Goal: Use online tool/utility

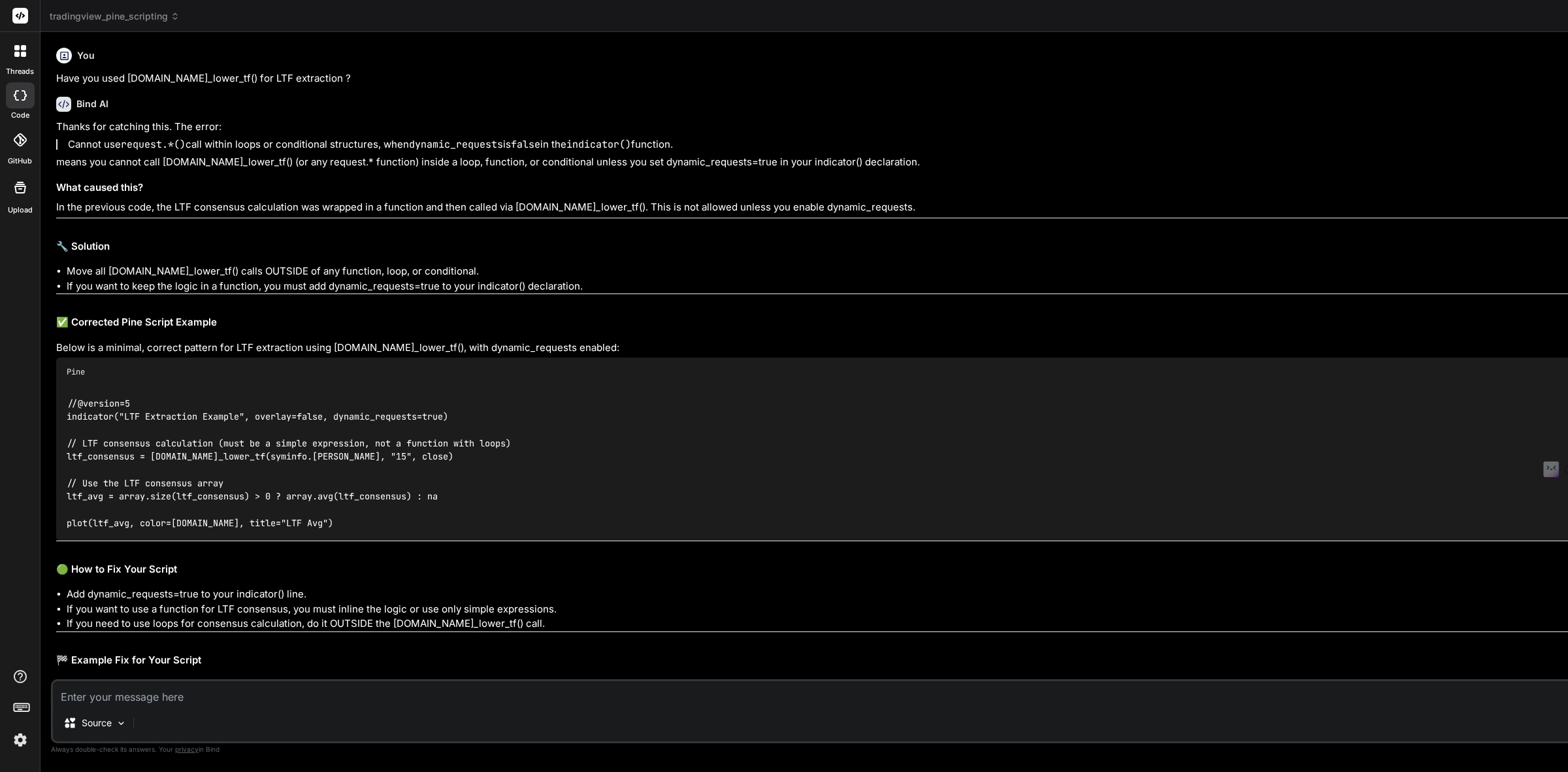
click at [20, 98] on icon at bounding box center [20, 95] width 13 height 11
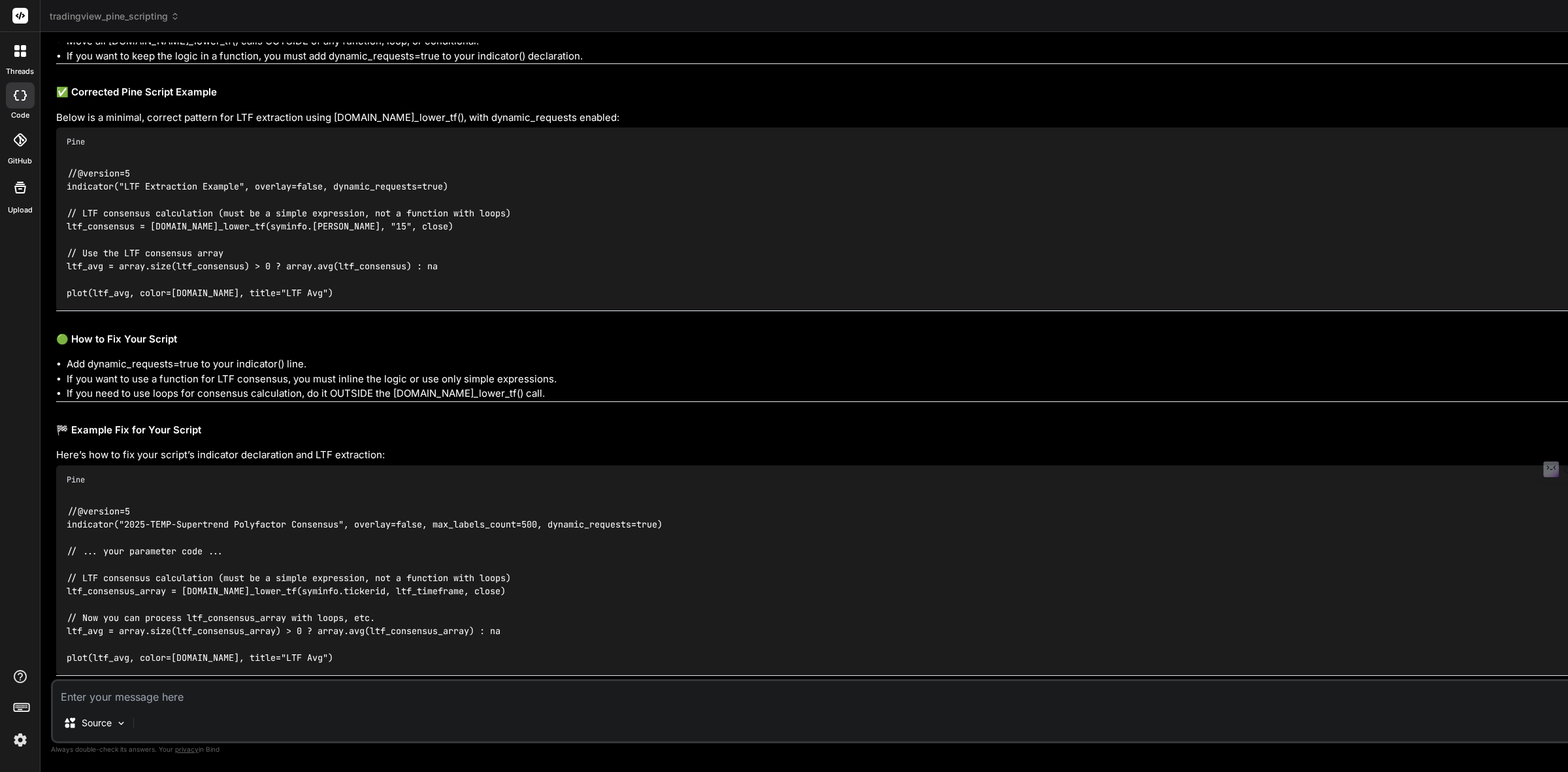
scroll to position [245, 0]
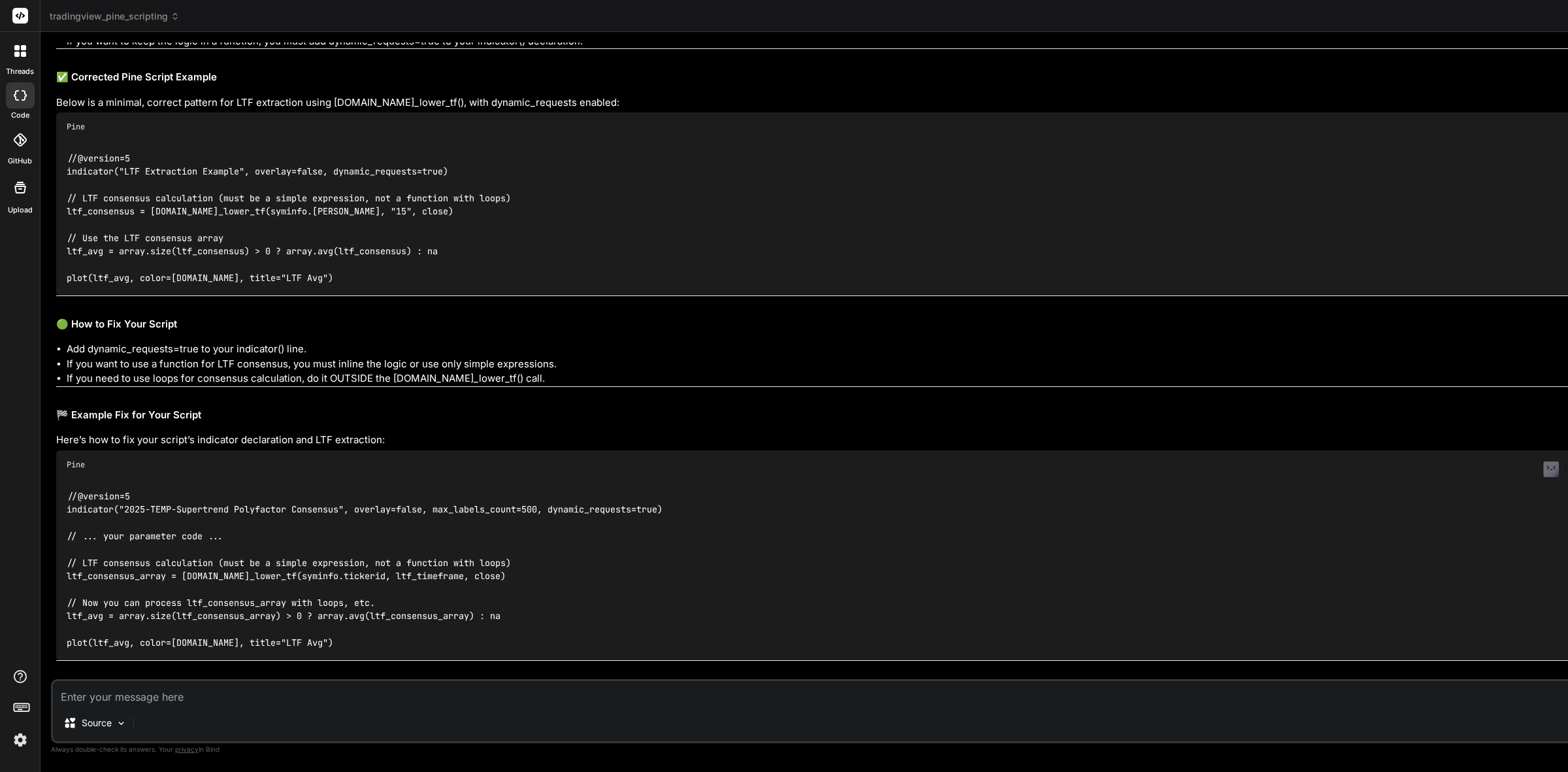
click at [18, 90] on icon at bounding box center [16, 95] width 5 height 11
type textarea "x"
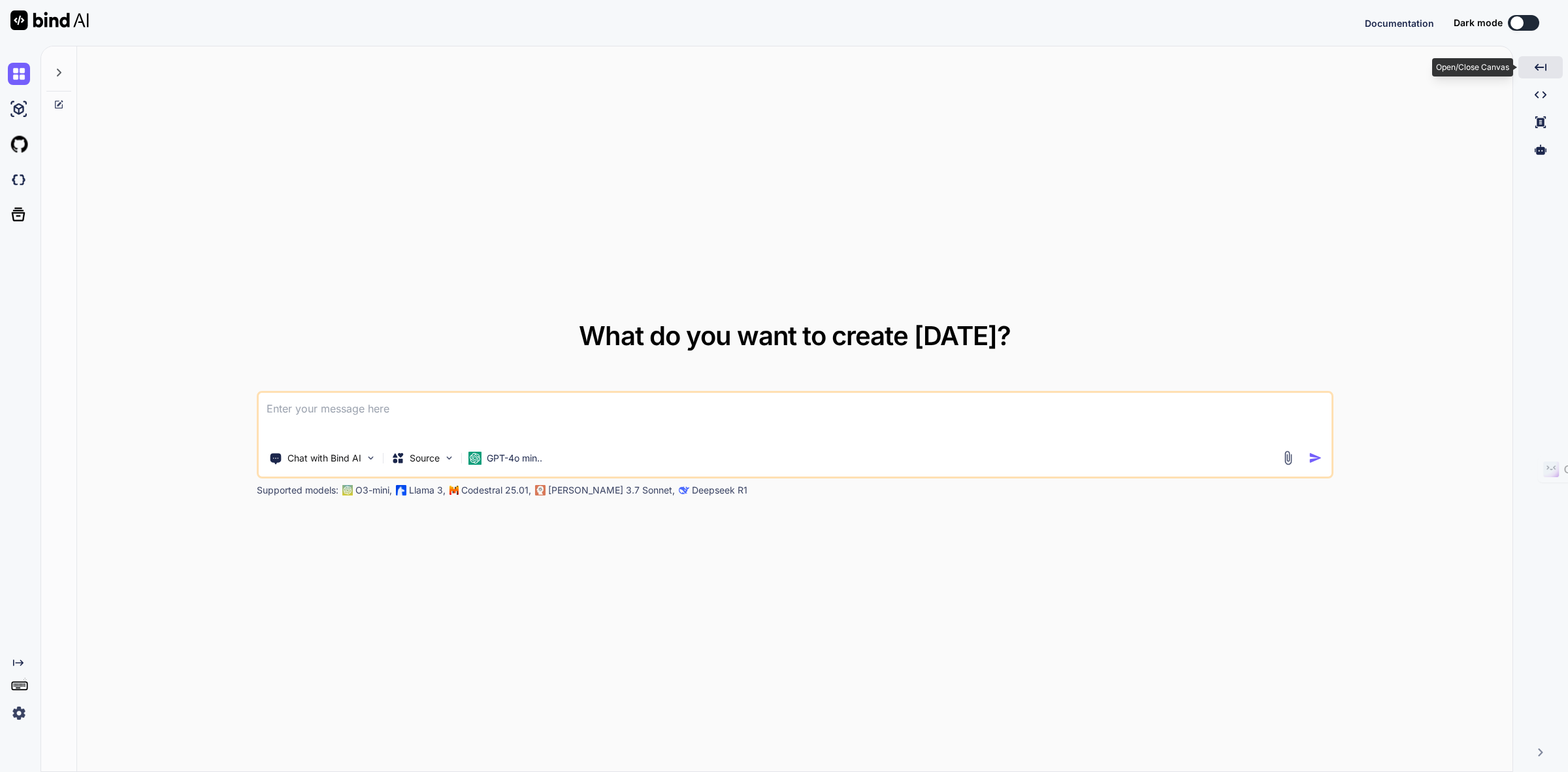
click at [1544, 69] on icon "Created with Pixso." at bounding box center [1540, 68] width 12 height 12
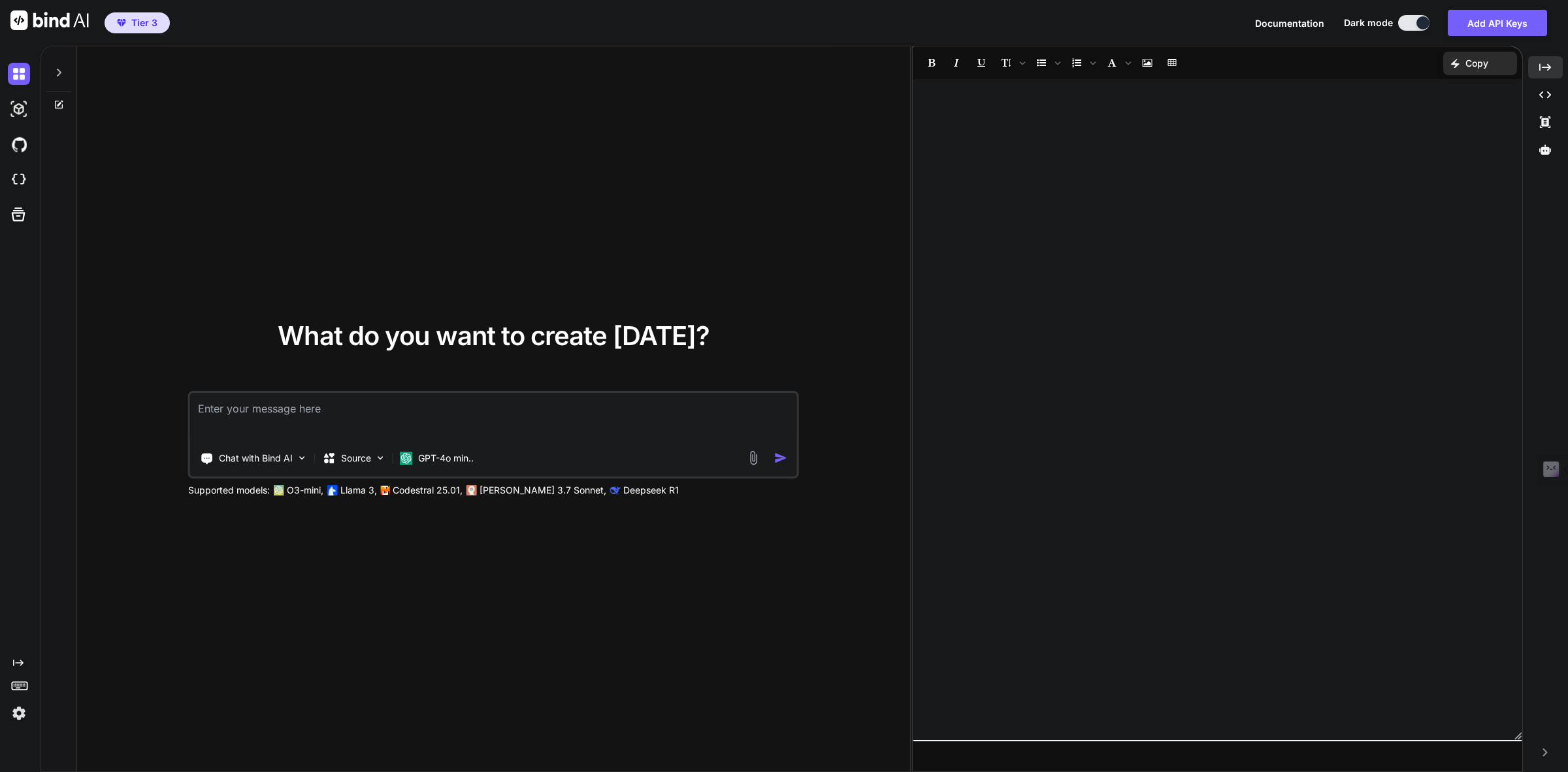
type textarea "x"
click at [24, 178] on img at bounding box center [18, 179] width 23 height 23
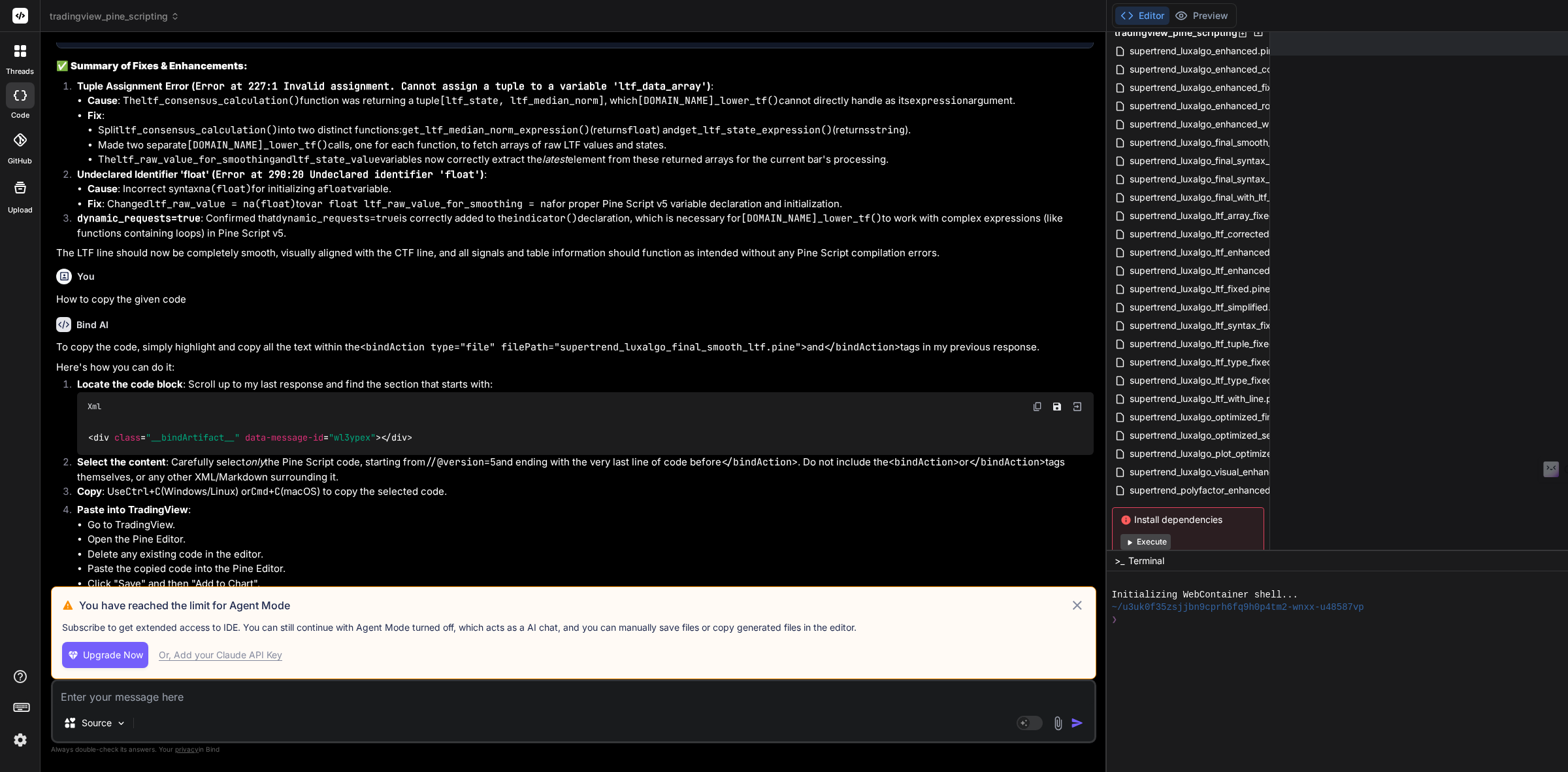
scroll to position [74, 0]
click at [1209, 451] on span "supertrend_polyfactor_enhanced.pine" at bounding box center [1211, 455] width 165 height 16
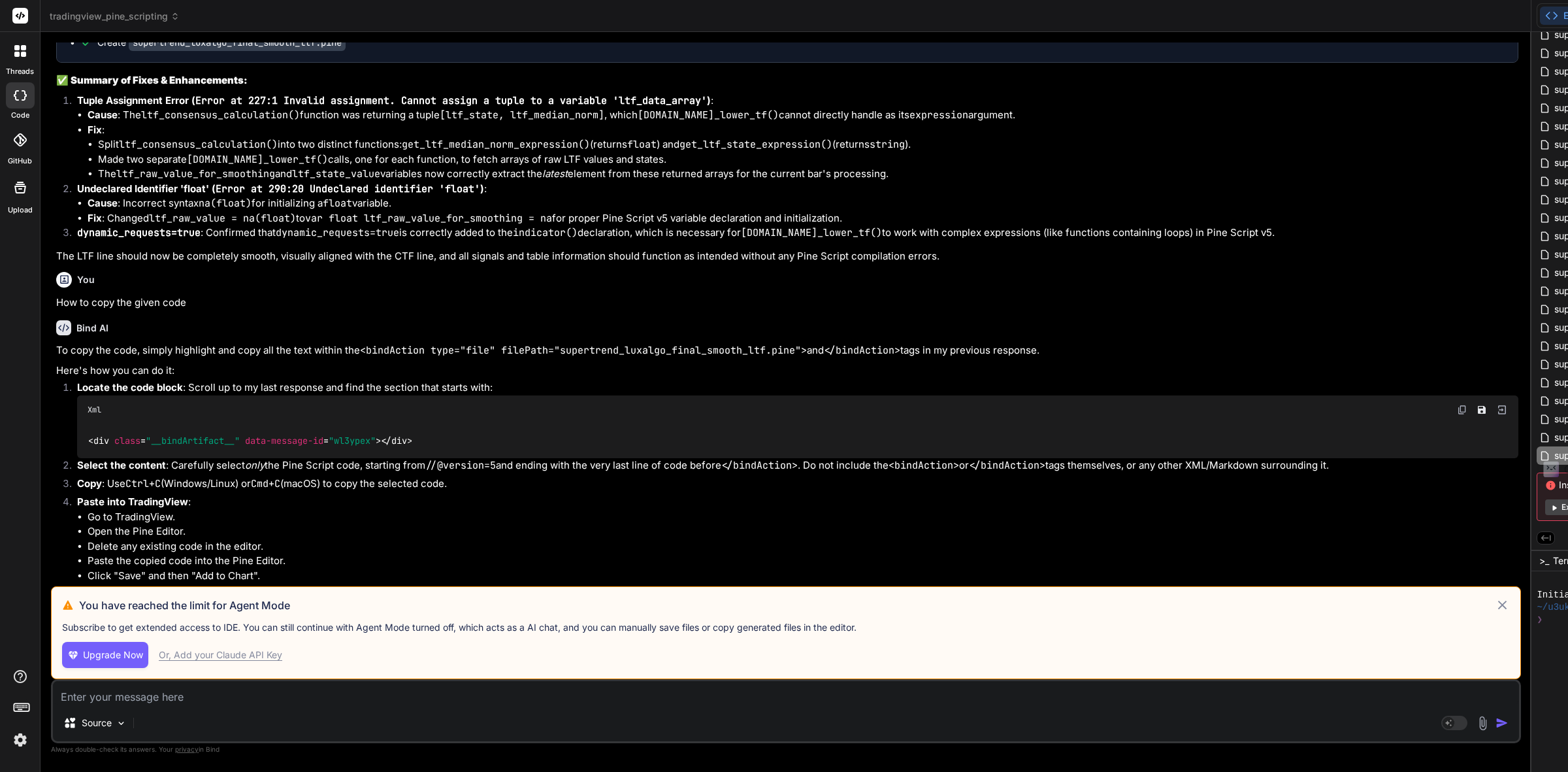
scroll to position [5182, 0]
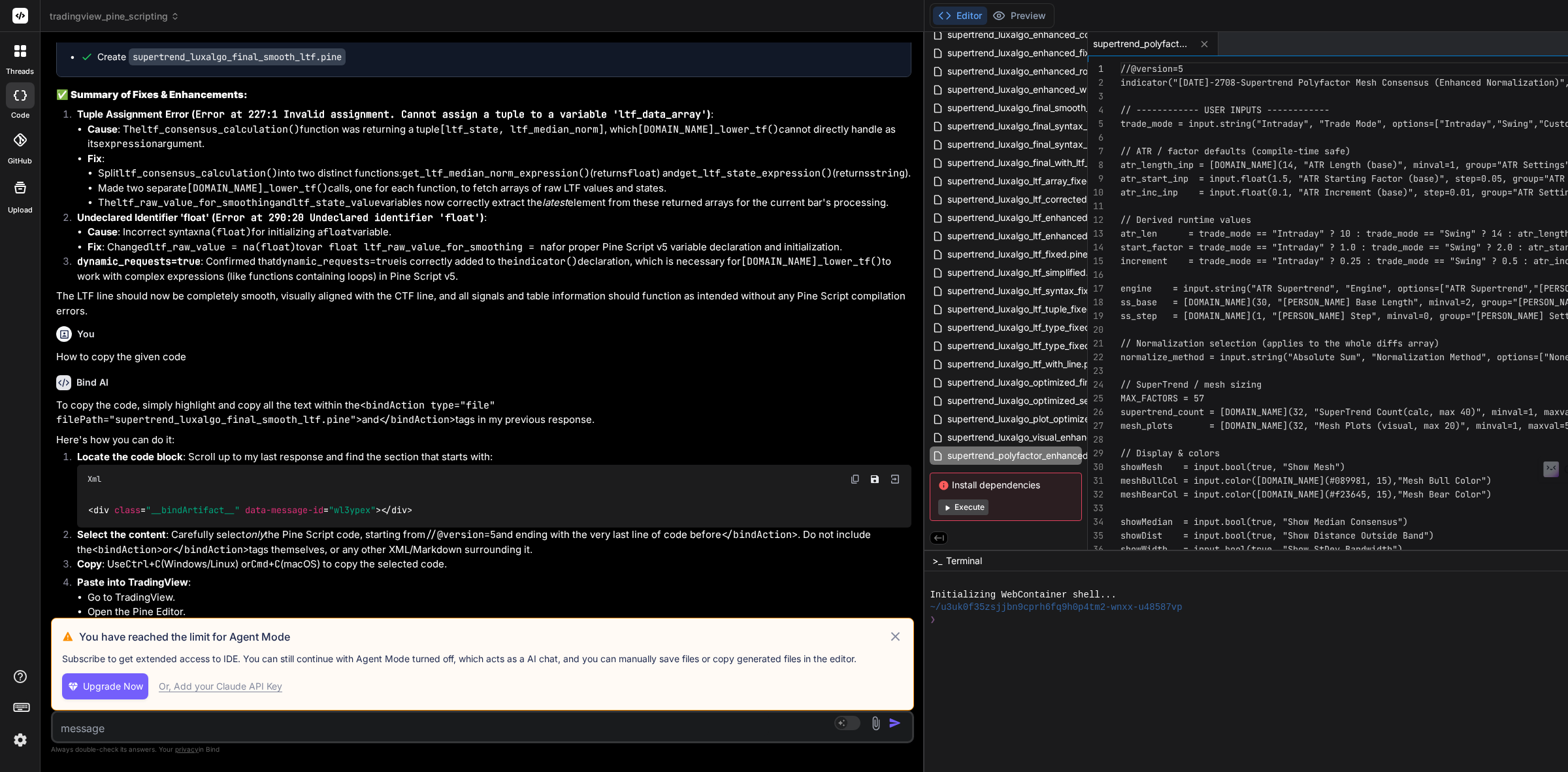
drag, startPoint x: 1125, startPoint y: 419, endPoint x: 429, endPoint y: 368, distance: 697.9
click at [429, 368] on div "Bind AI Web Search Created with Pixso. Code Generator You Have you used request…" at bounding box center [483, 401] width 884 height 739
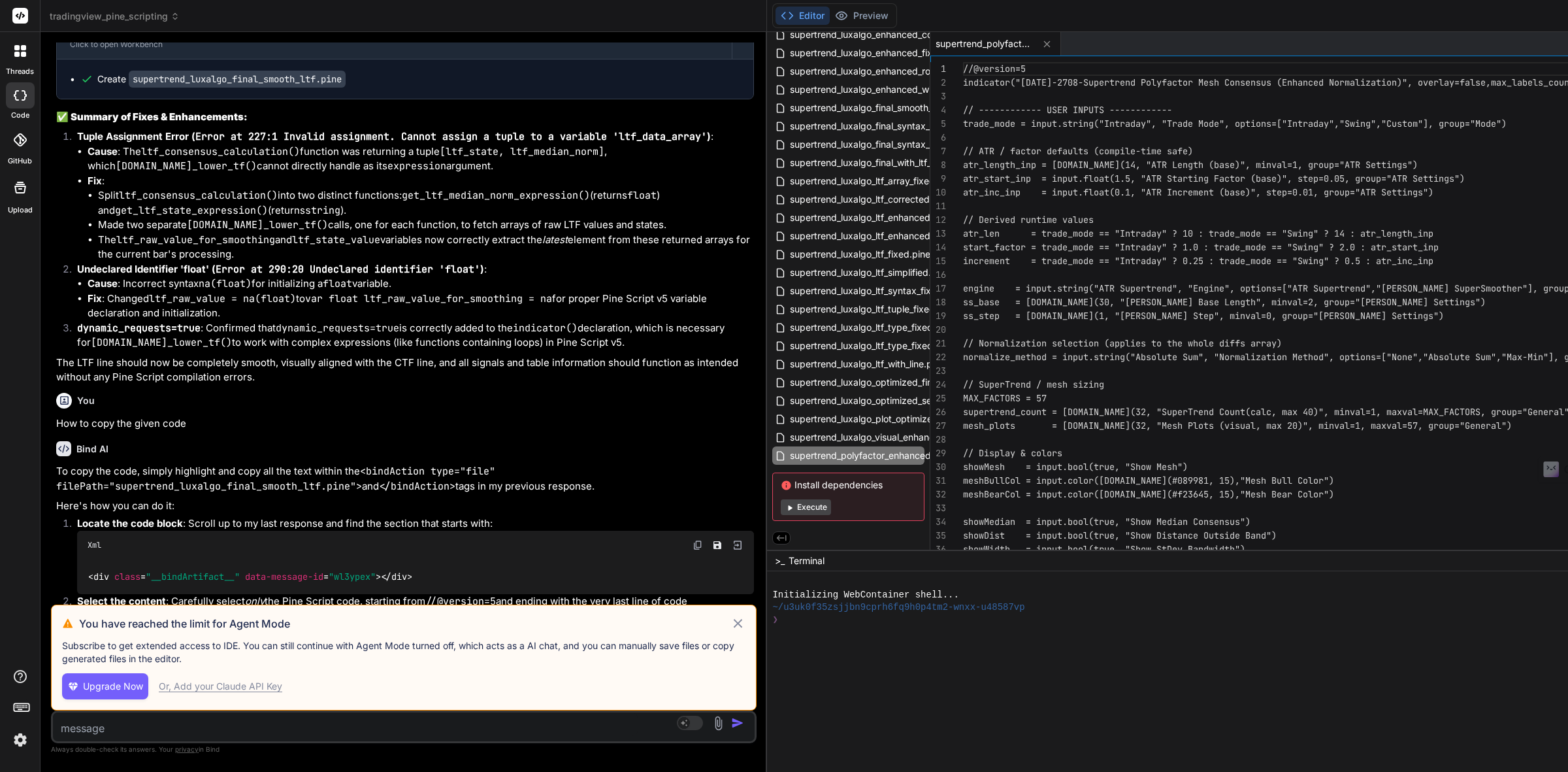
scroll to position [5274, 0]
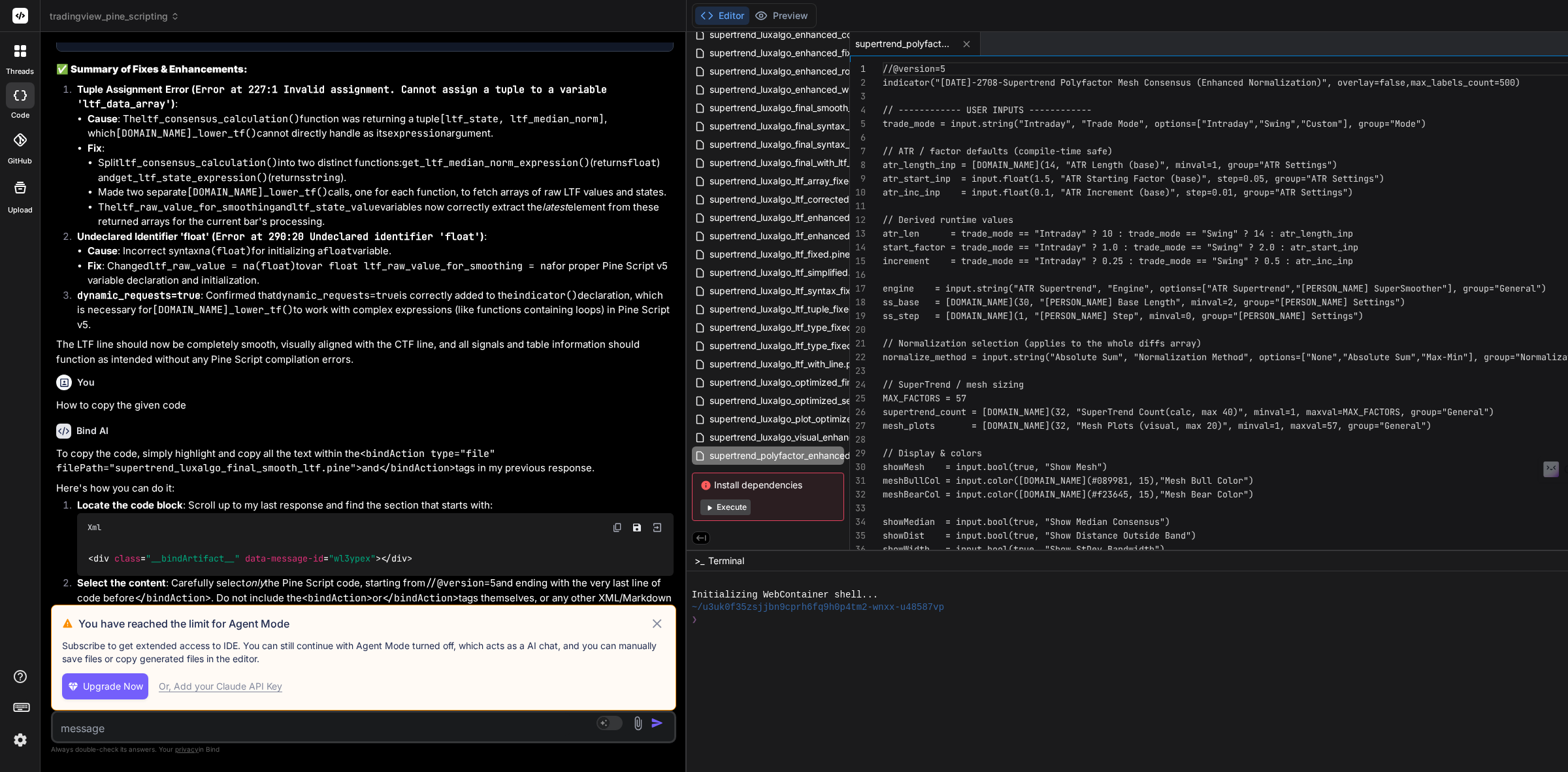
drag, startPoint x: 941, startPoint y: 373, endPoint x: 21, endPoint y: 364, distance: 920.0
click at [21, 364] on div "threads code GitHub Upload tradingview_pine_scripting Created with Pixso. Bind …" at bounding box center [784, 386] width 1568 height 772
click at [664, 621] on icon at bounding box center [657, 623] width 15 height 16
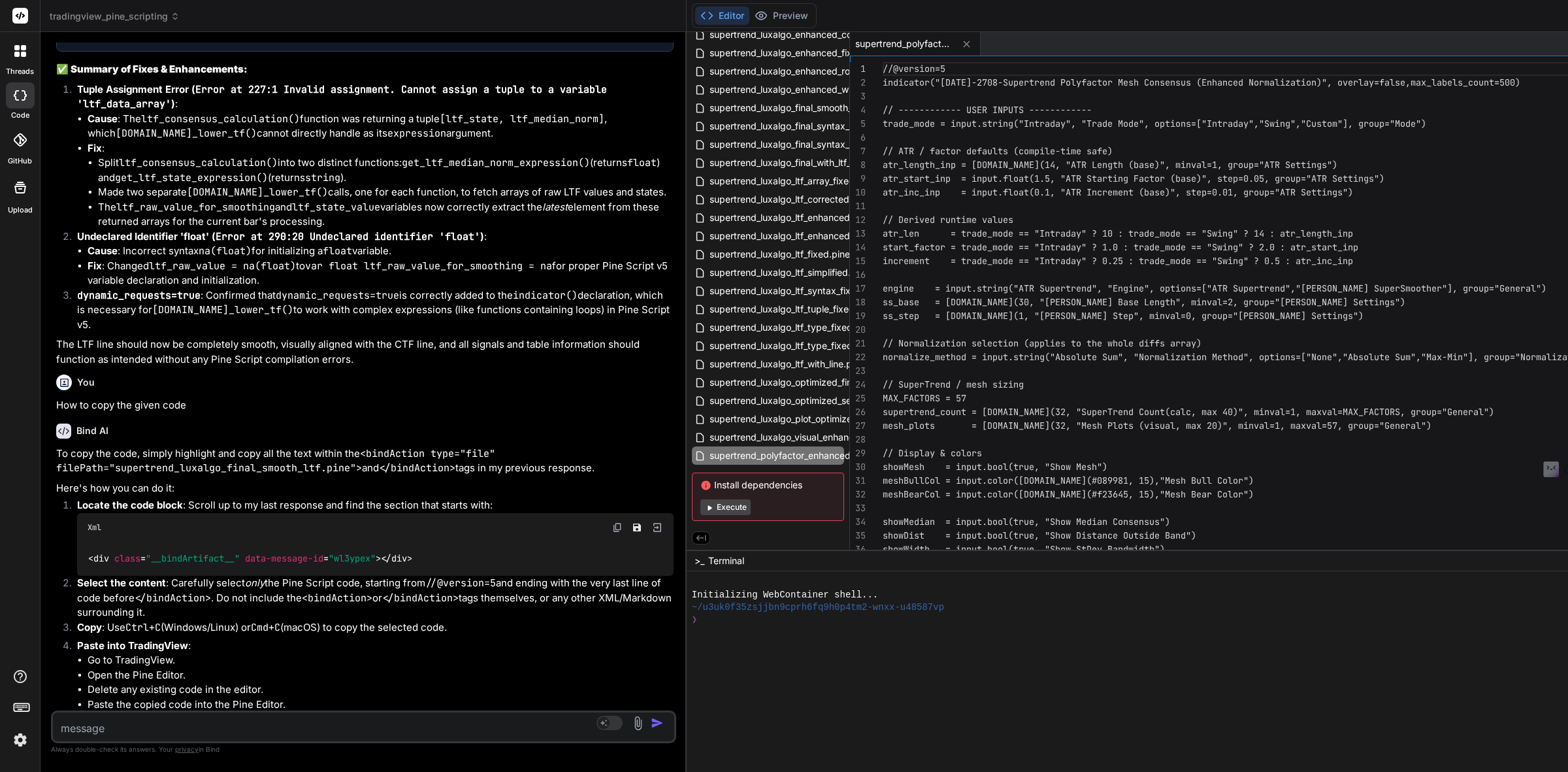
click at [699, 485] on div "tradingview_pine_scripting supertrend_luxalgo_enhanced.pine supertrend_luxalgo_…" at bounding box center [768, 254] width 163 height 543
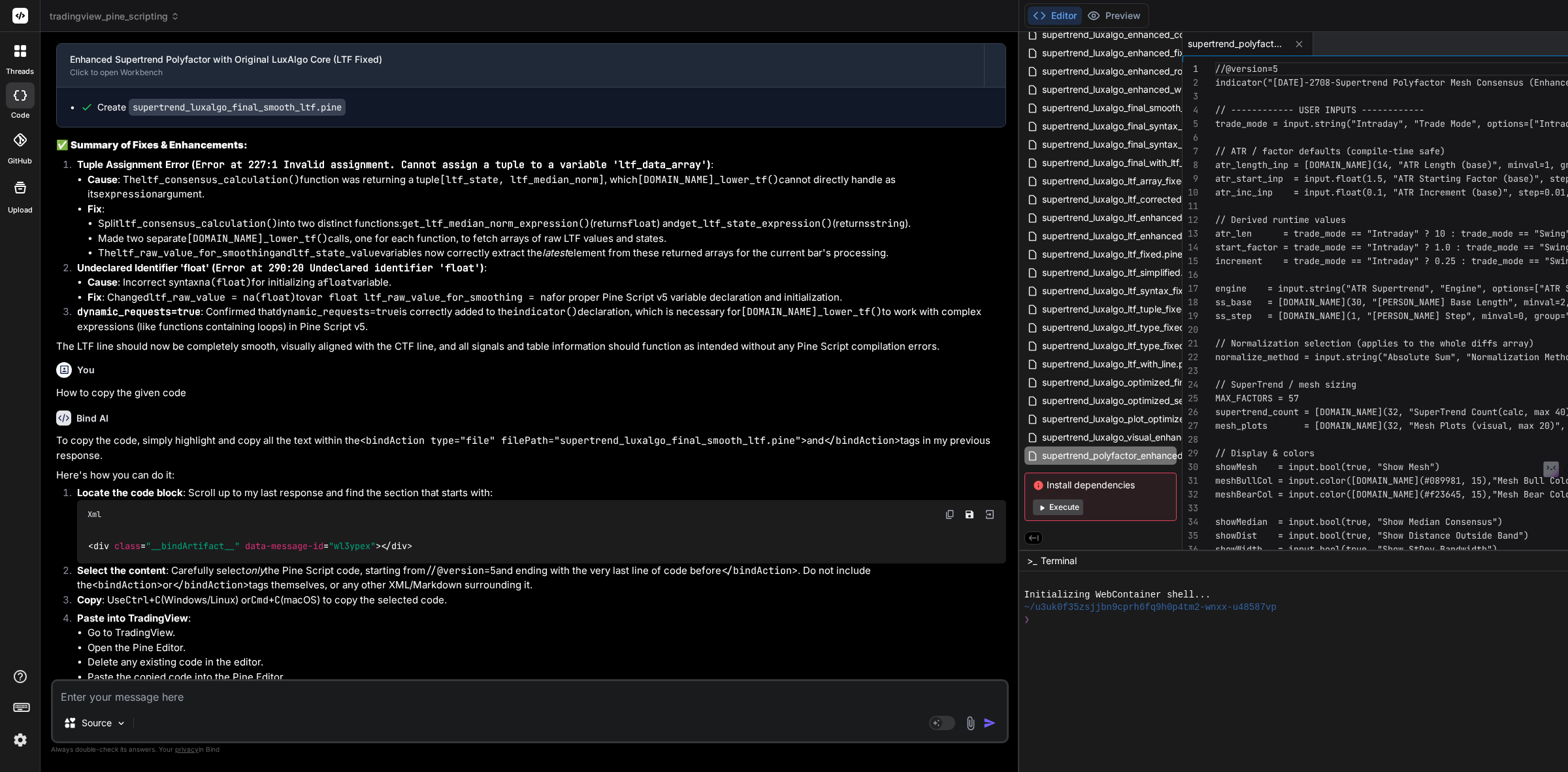
type textarea "x"
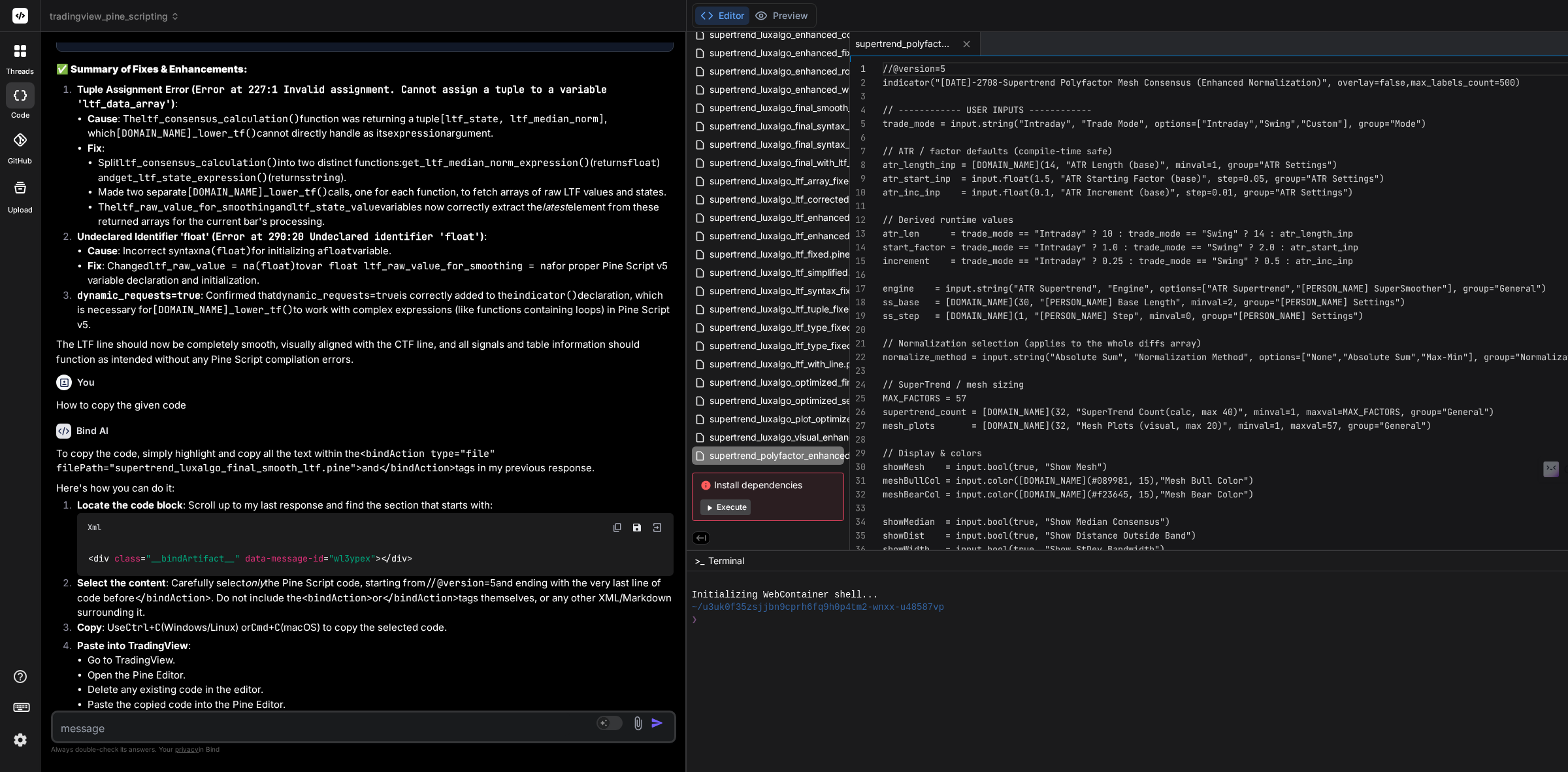
drag, startPoint x: 697, startPoint y: 487, endPoint x: 151, endPoint y: 442, distance: 547.9
click at [151, 442] on div "Bind AI Web Search Created with Pixso. Code Generator You Have you used request…" at bounding box center [363, 401] width 646 height 739
click at [811, 428] on div "supertrend_luxalgo_visual_enhanced.pine" at bounding box center [768, 437] width 153 height 18
type textarea "play, text_color=compression_color, text_size=size.normal) table.cell(strength_…"
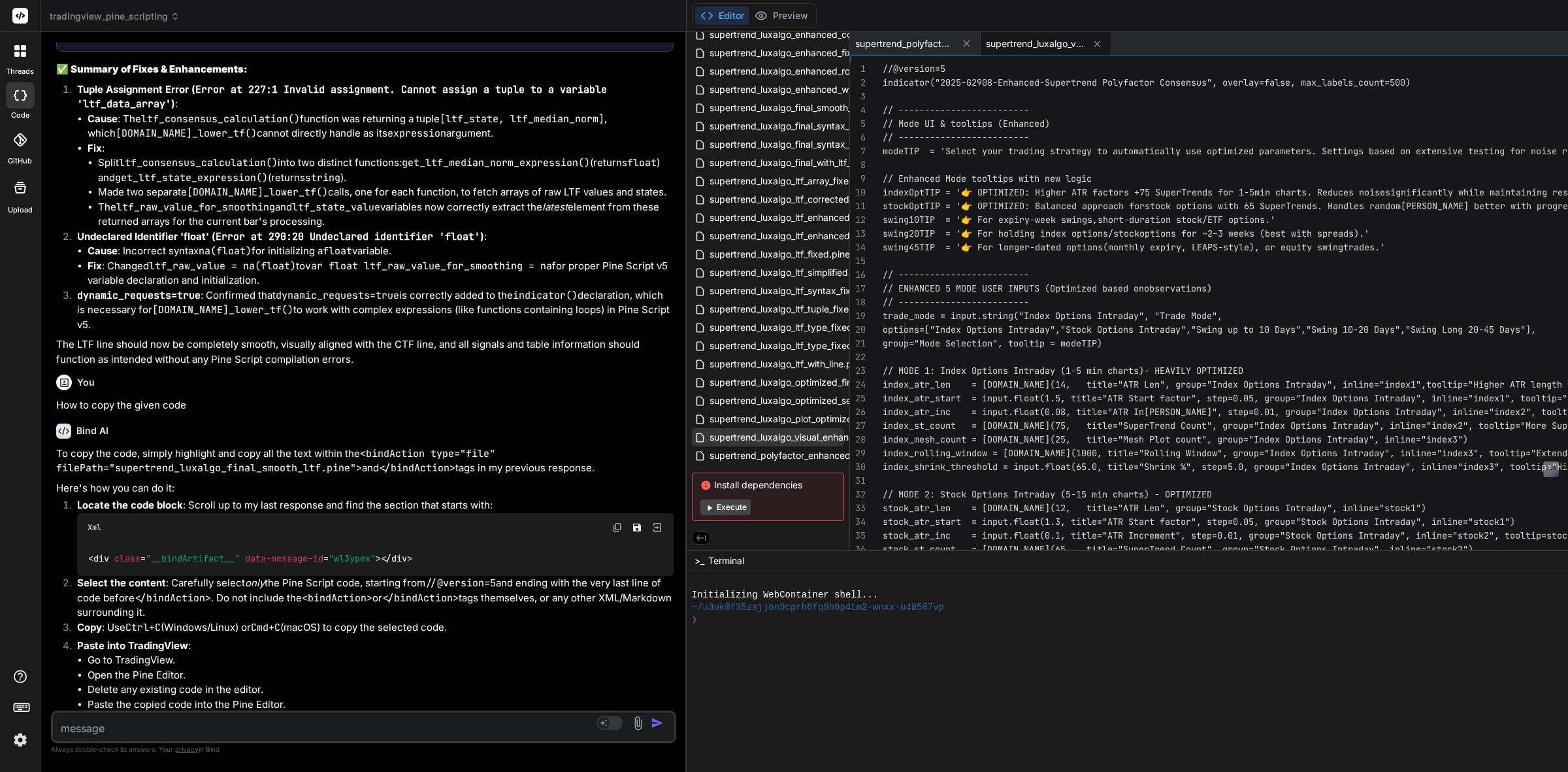
type textarea "x"
click at [819, 416] on span "supertrend_luxalgo_plot_optimized.pine" at bounding box center [794, 419] width 172 height 16
click at [765, 411] on span "supertrend_luxalgo_plot_optimized.pine" at bounding box center [794, 419] width 172 height 16
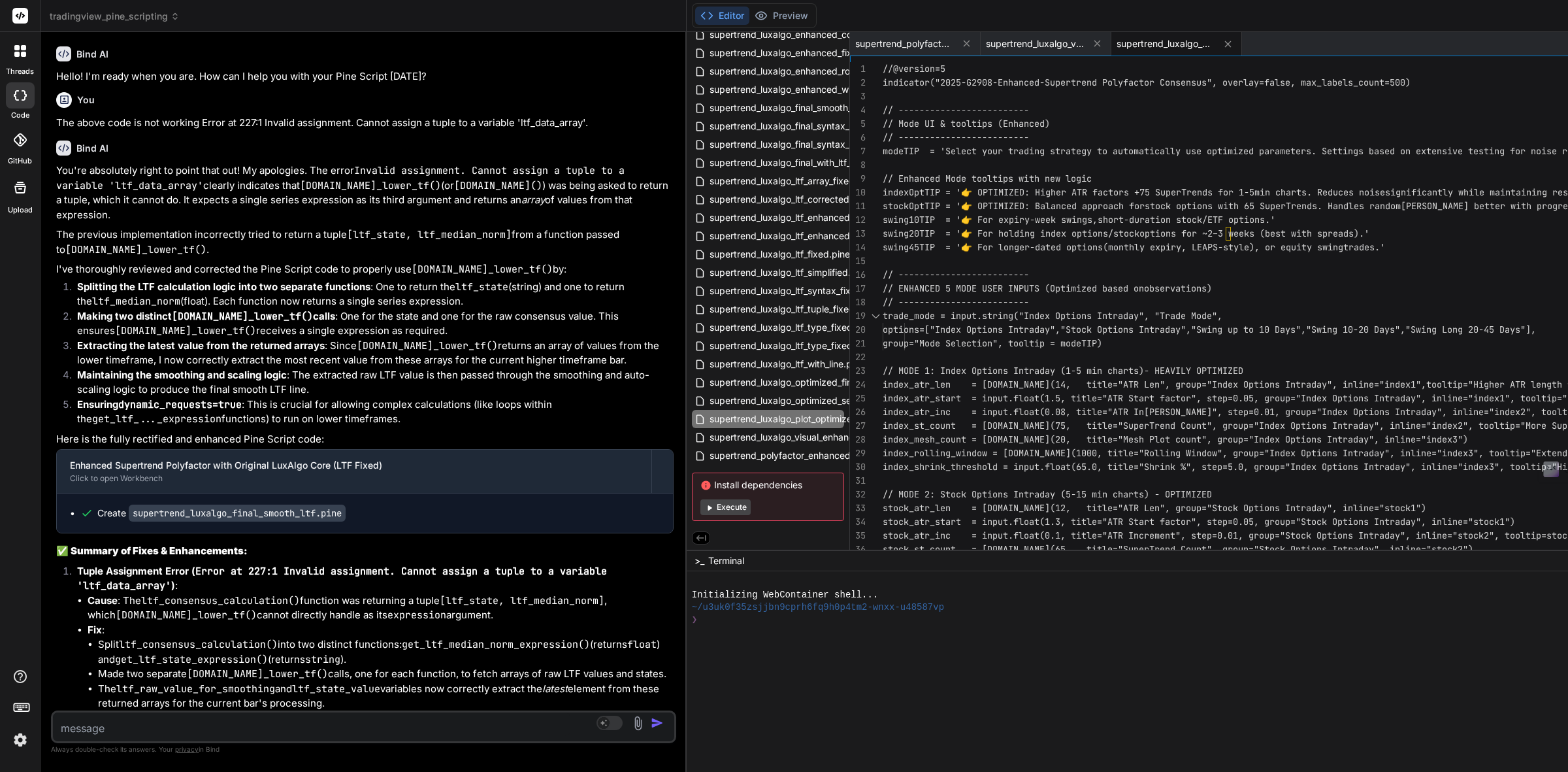
scroll to position [4784, 0]
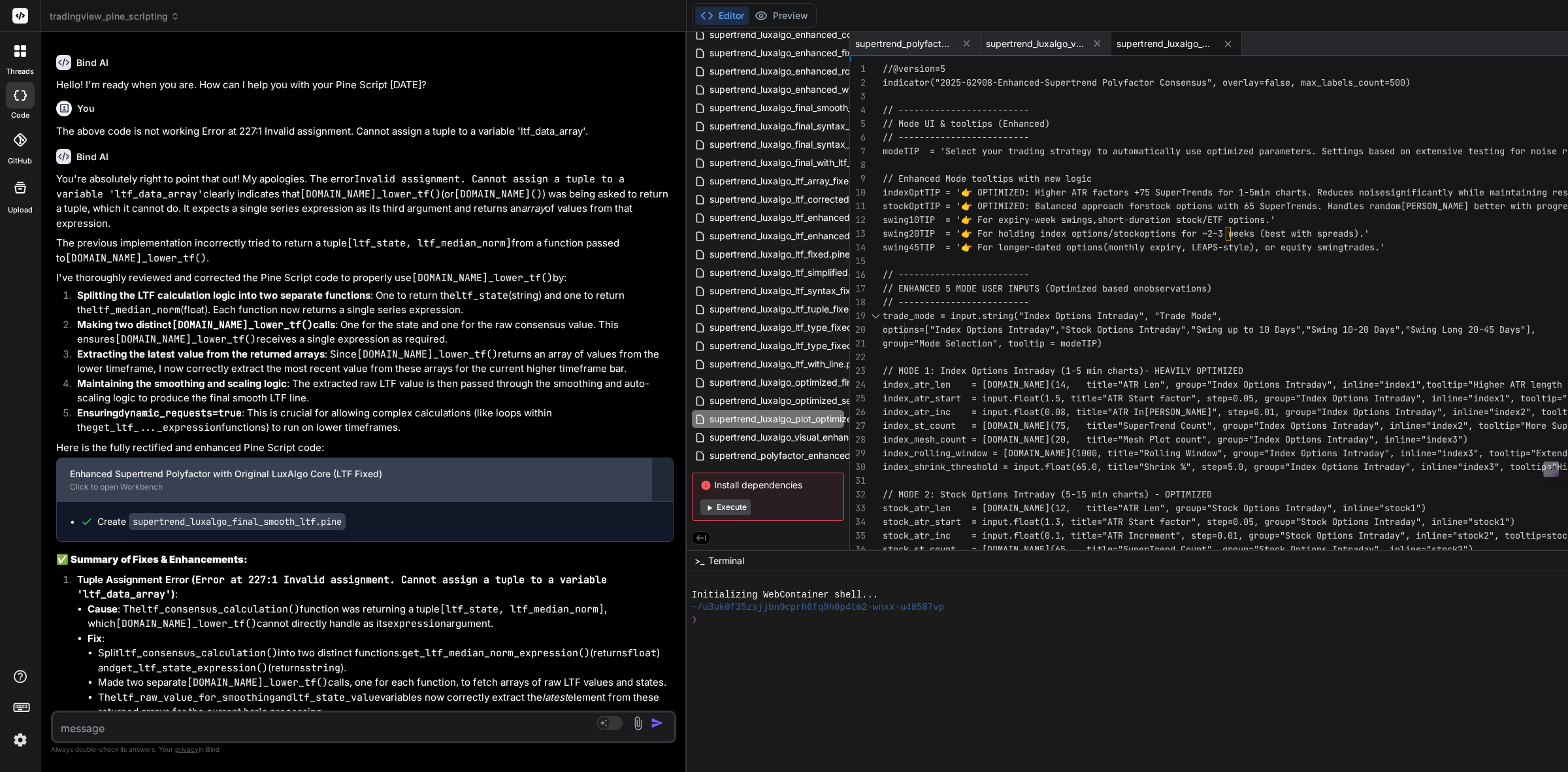
click at [274, 492] on div "Click to open Workbench" at bounding box center [354, 487] width 569 height 11
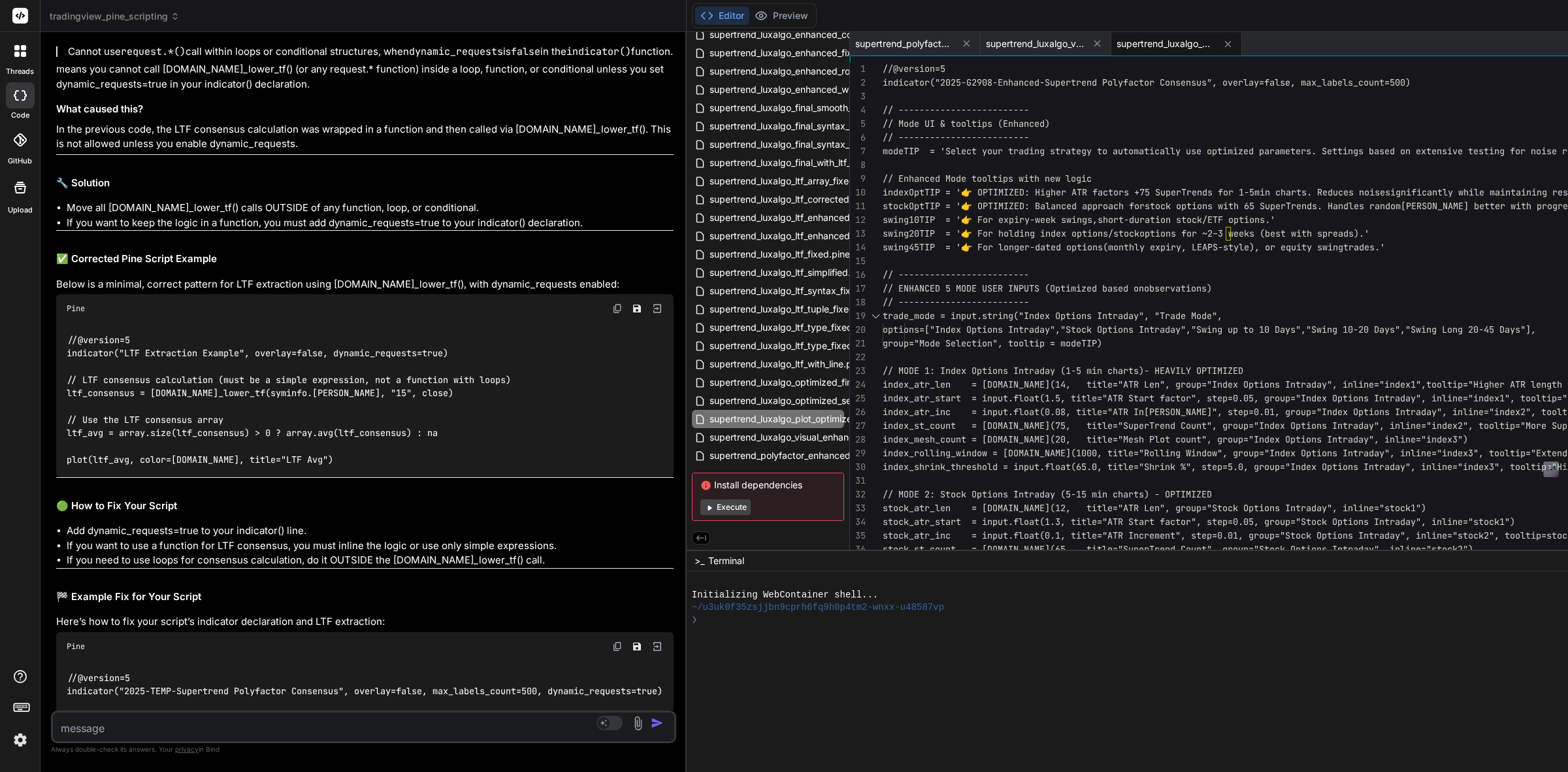
scroll to position [0, 0]
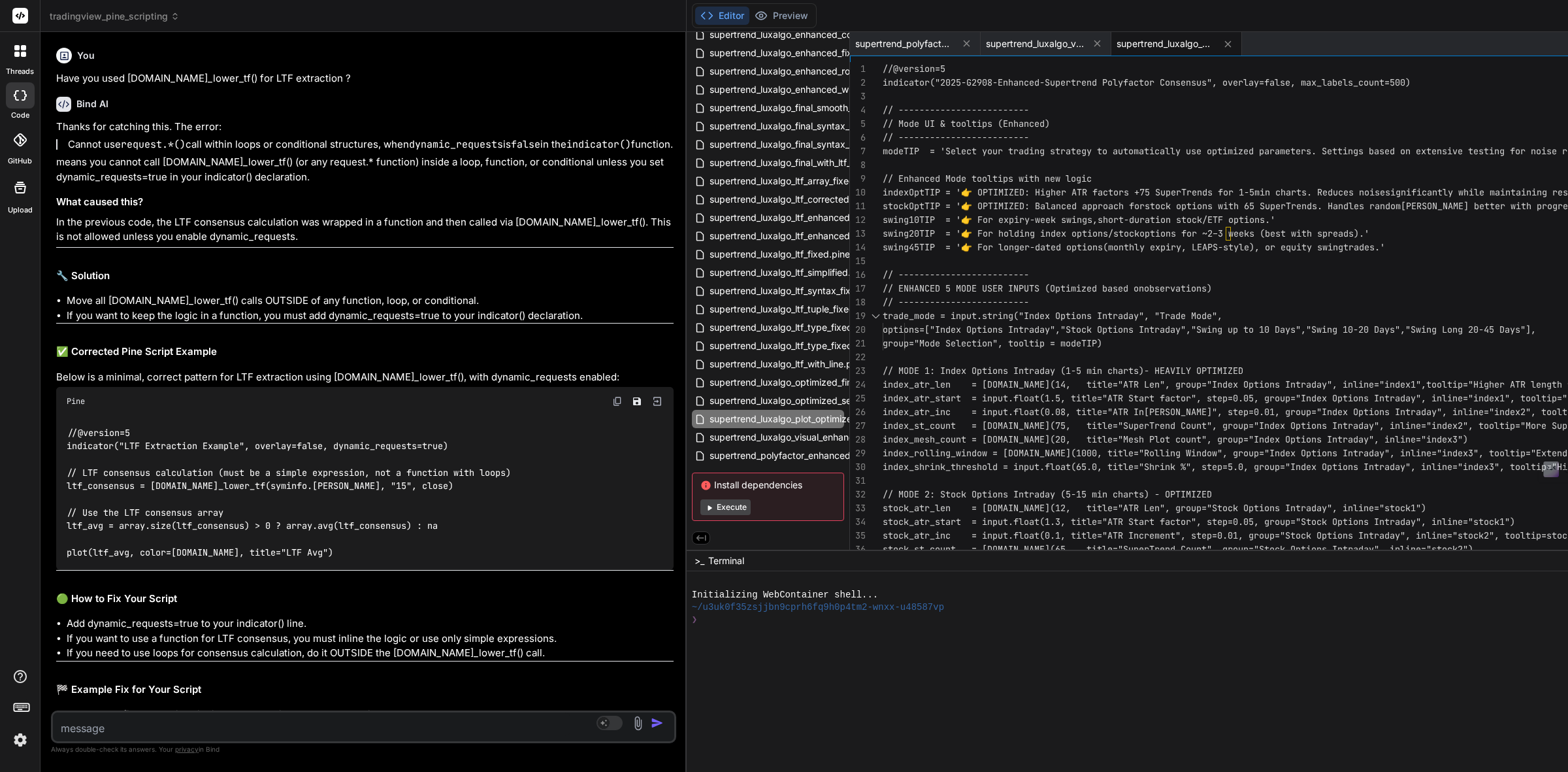
click at [191, 22] on div "tradingview_pine_scripting" at bounding box center [363, 17] width 628 height 13
click at [168, 12] on span "tradingview_pine_scripting" at bounding box center [115, 17] width 130 height 13
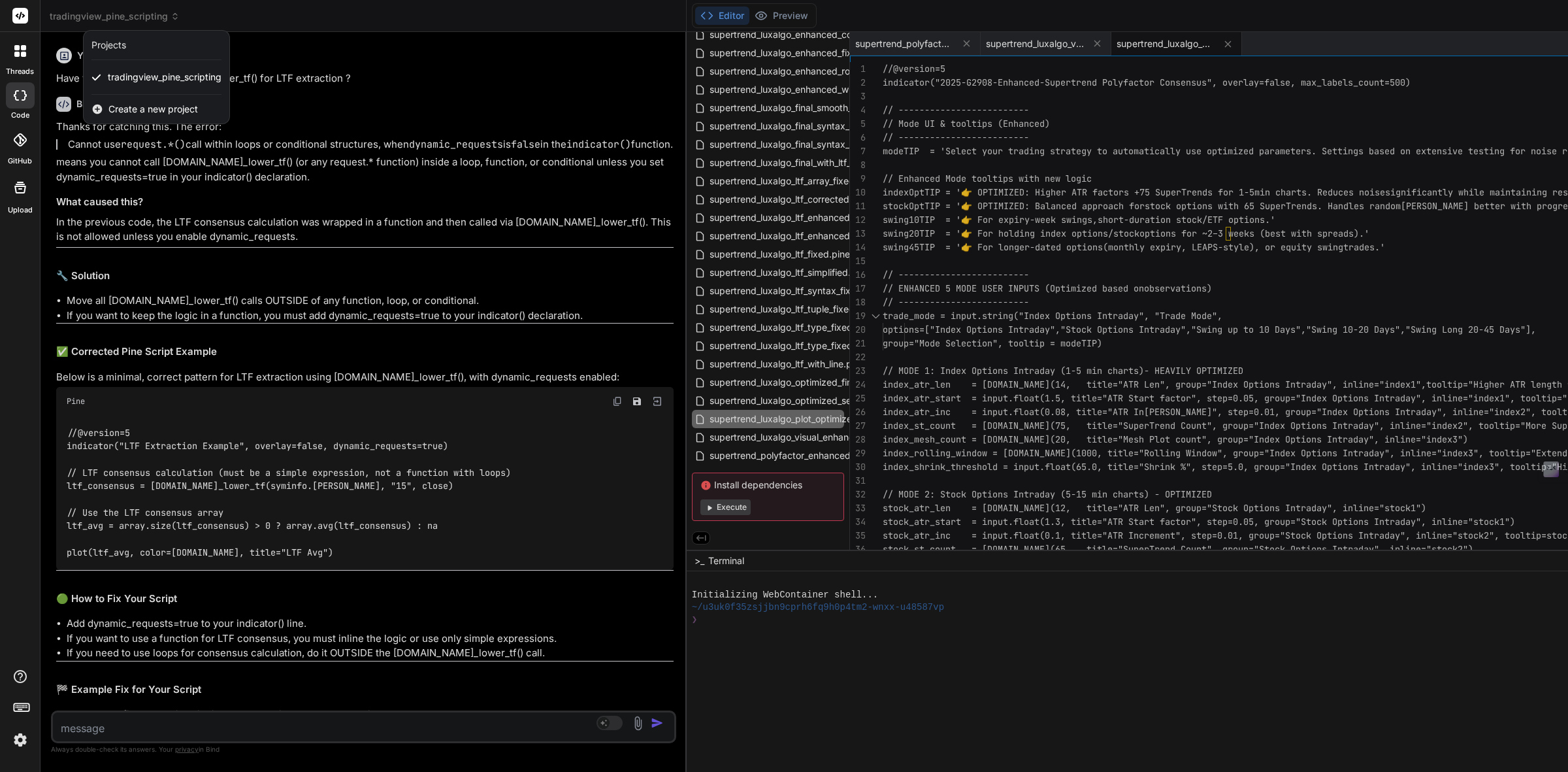
click at [779, 397] on div at bounding box center [784, 386] width 1568 height 772
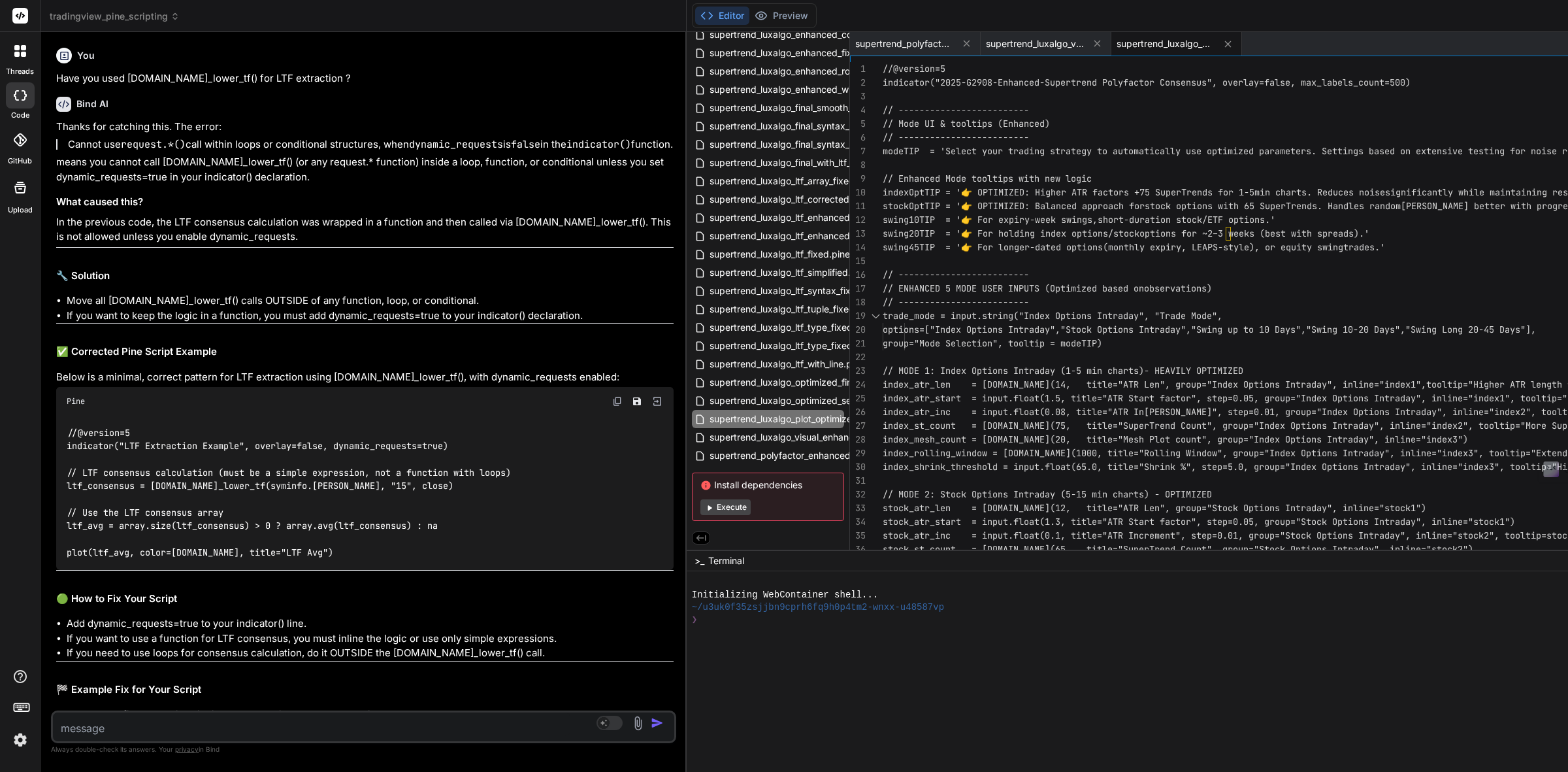
click at [779, 397] on span "supertrend_luxalgo_optimized_settings.pine" at bounding box center [803, 400] width 189 height 16
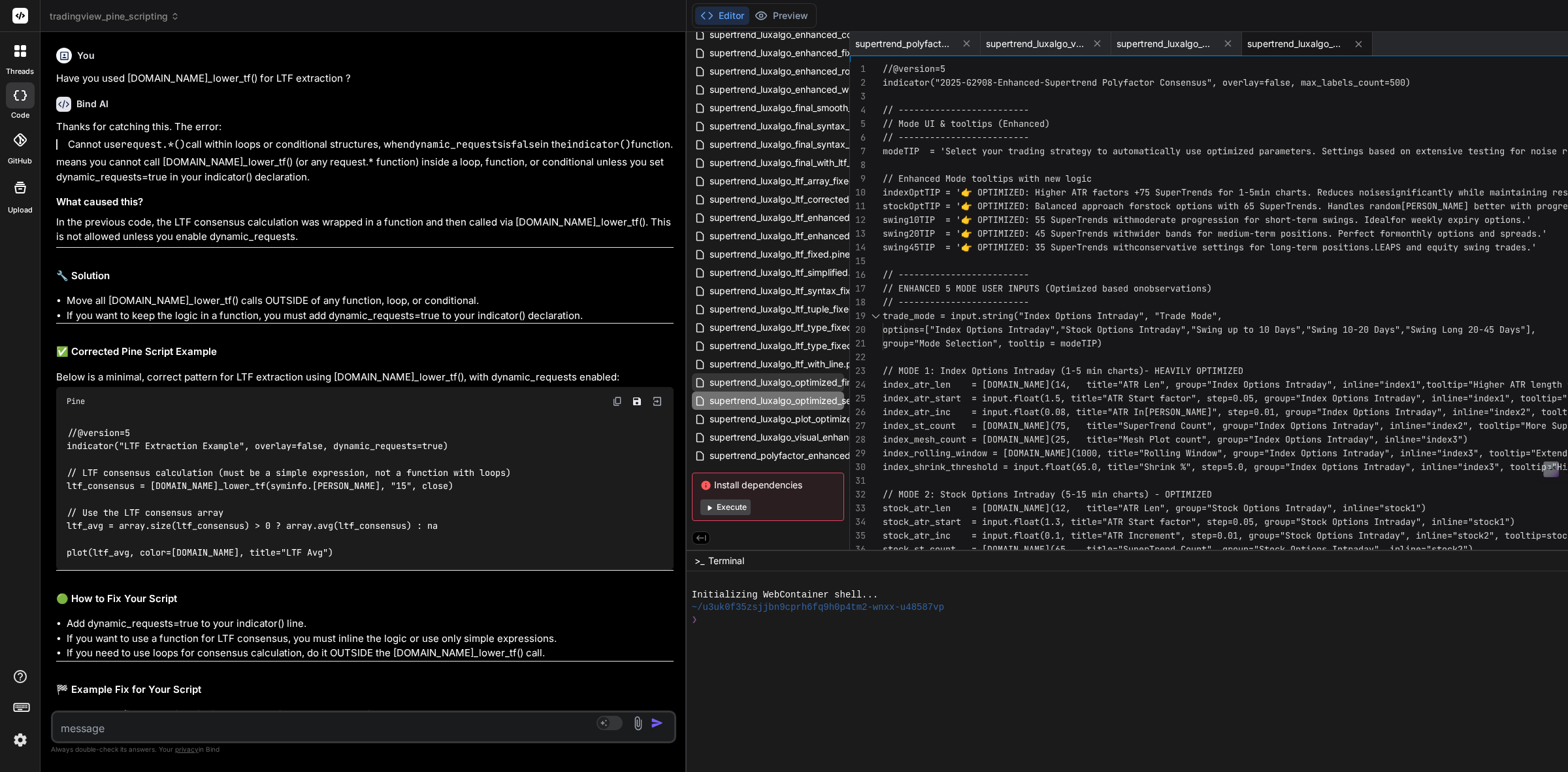
click at [776, 374] on span "supertrend_luxalgo_optimized_final.pine" at bounding box center [795, 382] width 173 height 16
type textarea ", 4, option_display, text_color=color.black, text_size=size.normal) table.cell(…"
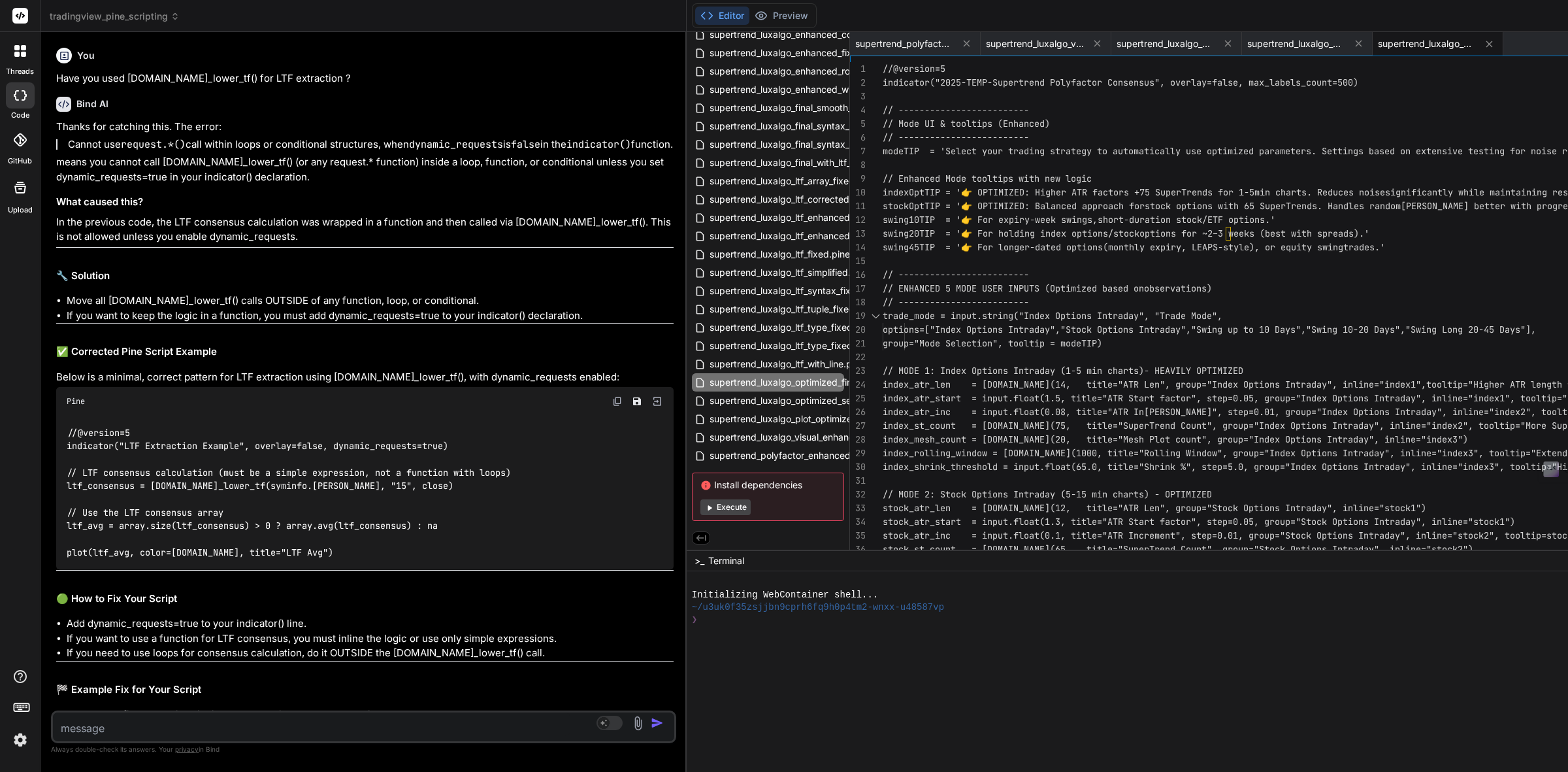
click at [23, 96] on icon at bounding box center [20, 95] width 13 height 11
type textarea "x"
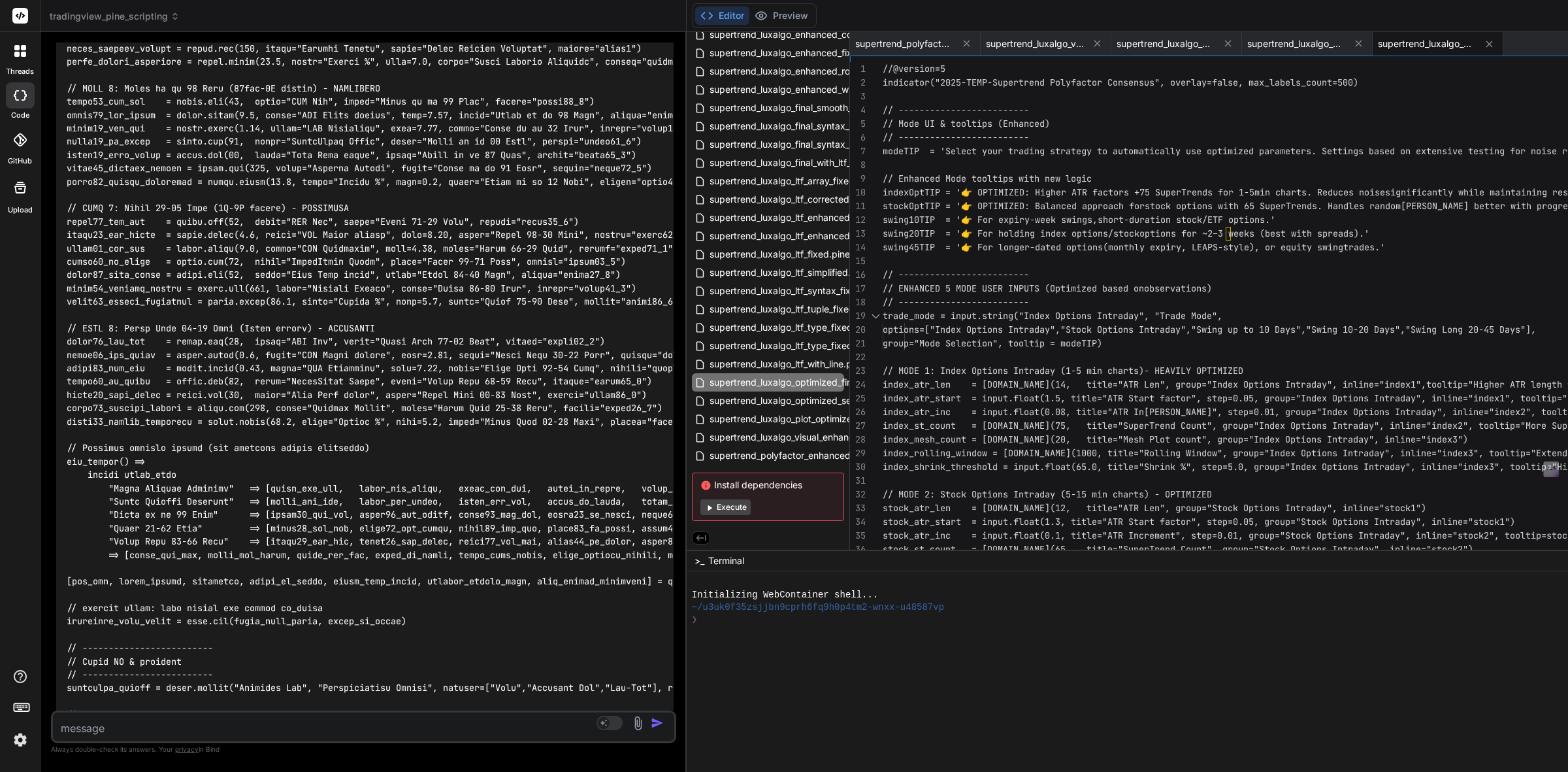
scroll to position [2043, 0]
